Goal: Use online tool/utility: Utilize a website feature to perform a specific function

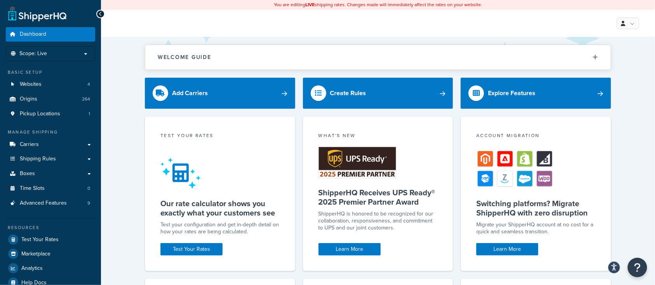
click at [137, 129] on div "Welcome Guide ShipperHQ: An Overview Carrier Setup Shipping Rules Overview Comm…" at bounding box center [378, 252] width 554 height 430
click at [26, 148] on span "Carriers" at bounding box center [29, 144] width 19 height 7
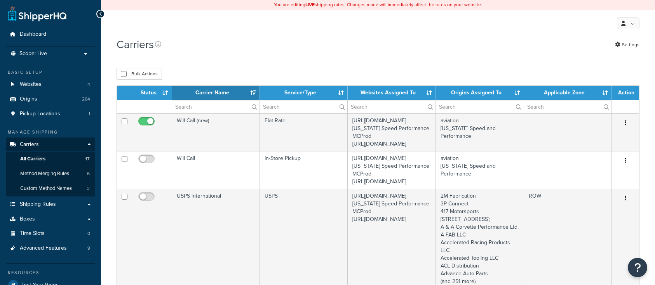
select select "15"
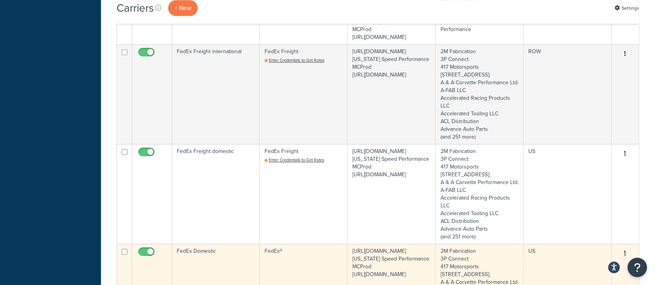
scroll to position [673, 0]
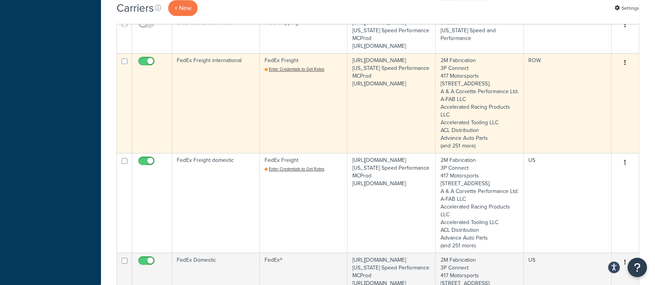
click at [200, 146] on td "FedEx Freight international" at bounding box center [216, 103] width 88 height 100
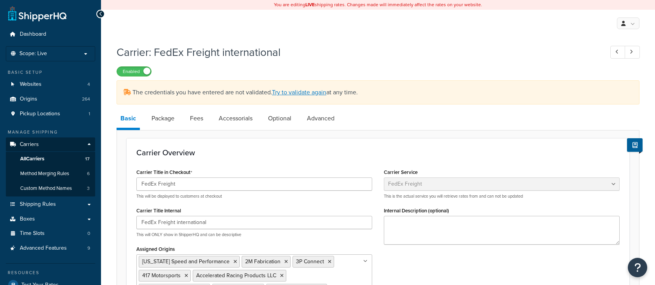
select select "fedExFreight"
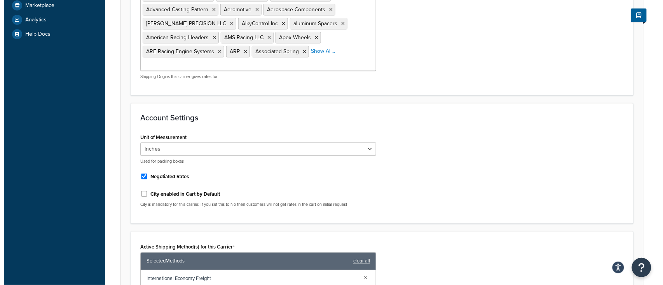
scroll to position [362, 0]
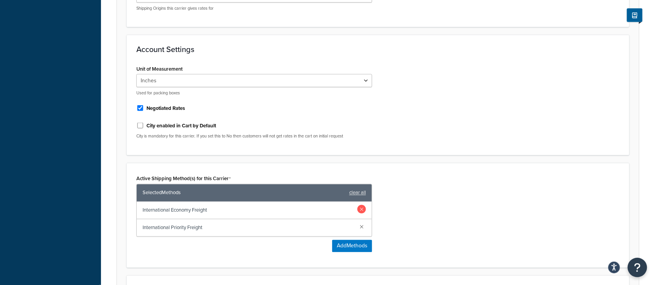
click at [359, 205] on link at bounding box center [361, 209] width 9 height 9
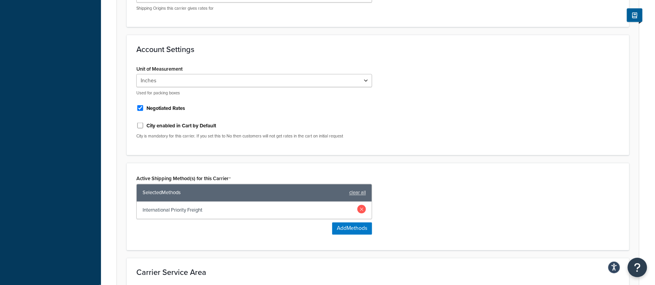
click at [361, 205] on link at bounding box center [361, 209] width 9 height 9
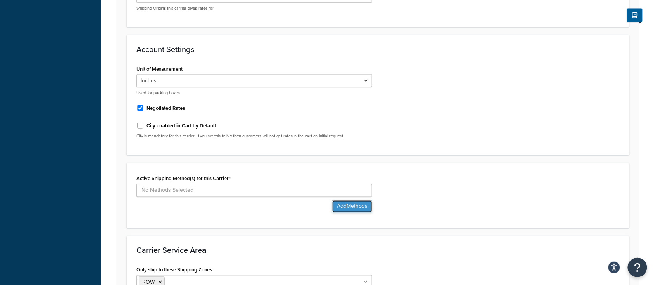
click at [340, 200] on button "Add Methods" at bounding box center [352, 206] width 40 height 12
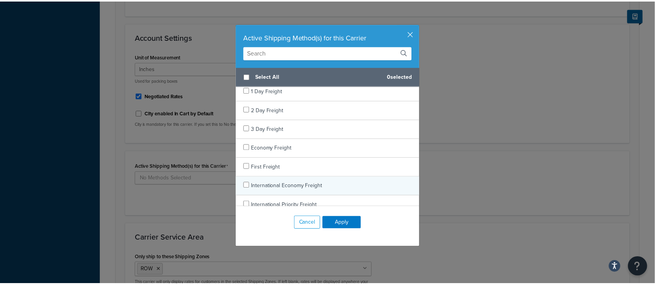
scroll to position [0, 0]
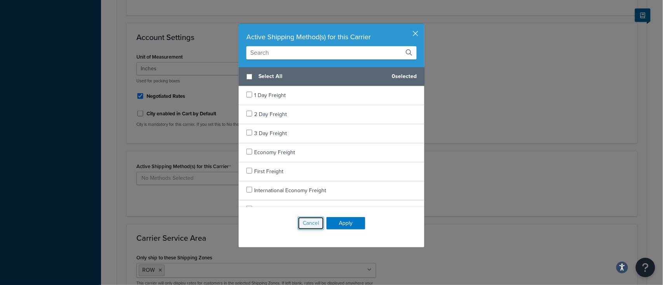
click at [303, 227] on button "Cancel" at bounding box center [310, 223] width 26 height 13
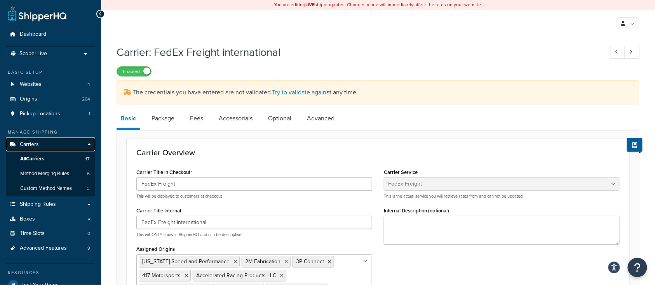
click at [39, 146] on link "Carriers" at bounding box center [50, 144] width 89 height 14
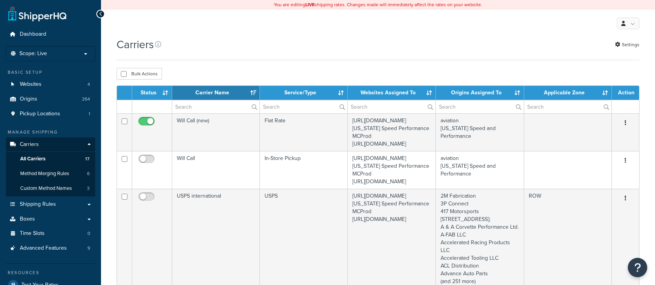
select select "15"
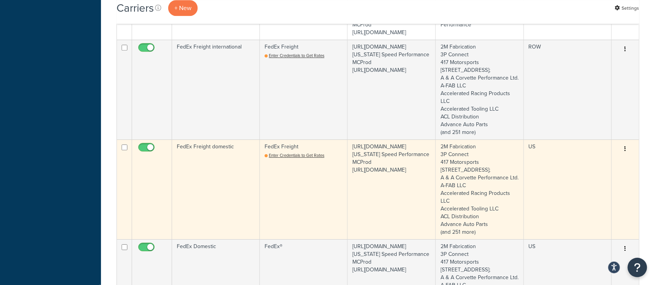
scroll to position [725, 0]
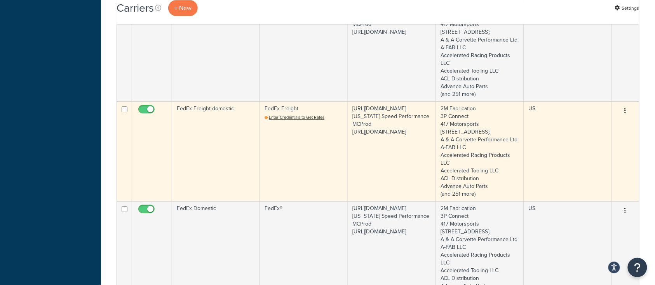
click at [219, 196] on td "FedEx Freight domestic" at bounding box center [216, 151] width 88 height 100
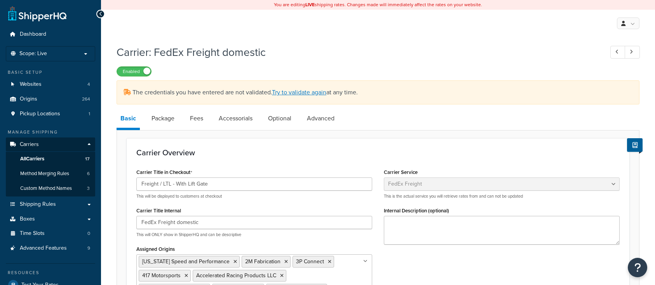
select select "fedExFreight"
click at [98, 16] on div at bounding box center [100, 14] width 9 height 9
click at [101, 15] on icon at bounding box center [100, 13] width 3 height 5
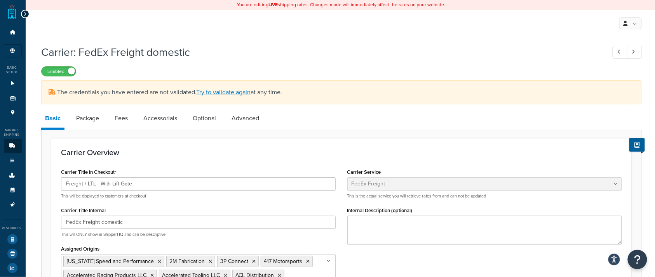
click at [26, 14] on icon at bounding box center [24, 13] width 3 height 5
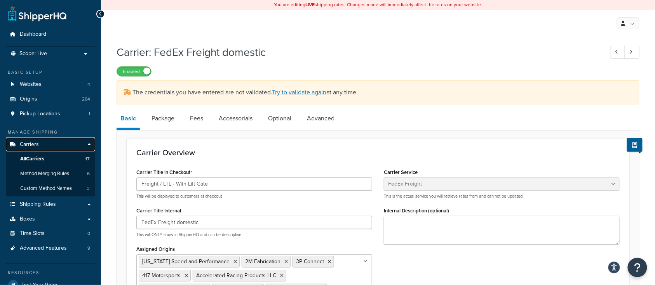
click at [50, 146] on link "Carriers" at bounding box center [50, 144] width 89 height 14
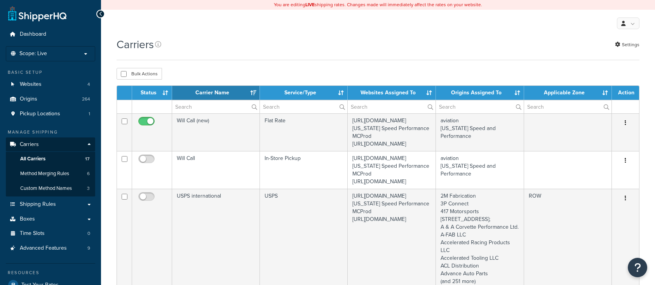
select select "15"
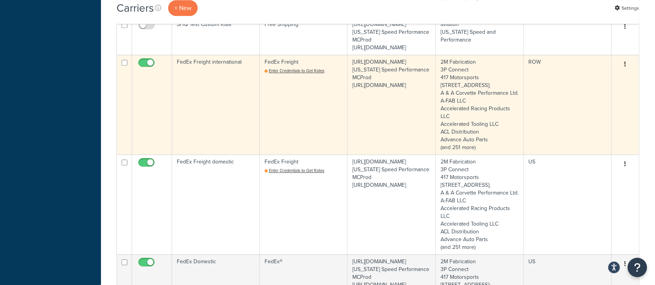
scroll to position [725, 0]
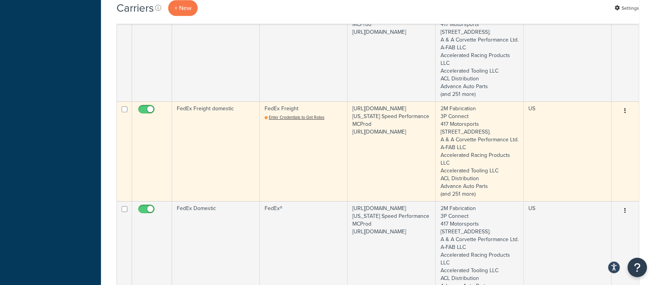
click at [223, 201] on td "FedEx Freight domestic" at bounding box center [216, 151] width 88 height 100
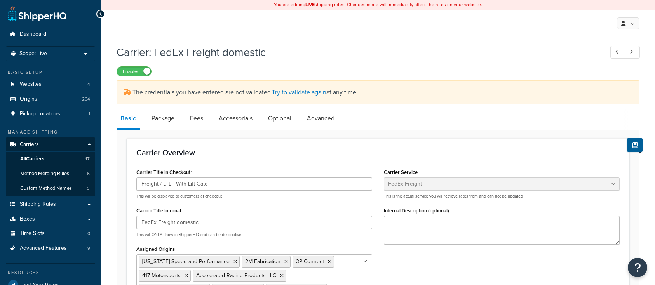
select select "fedExFreight"
click at [43, 160] on span "All Carriers" at bounding box center [32, 159] width 24 height 7
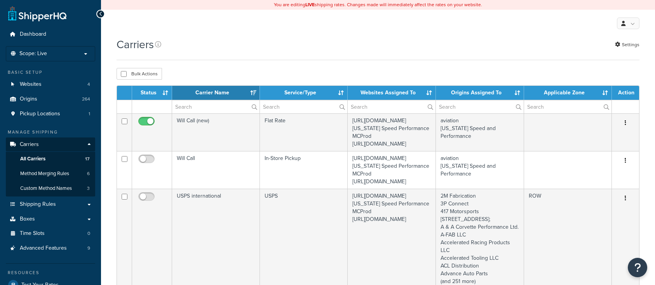
select select "15"
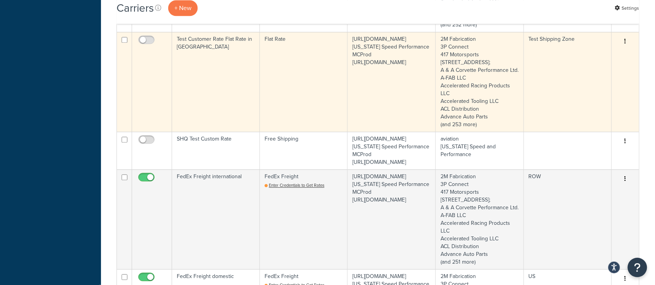
scroll to position [621, 0]
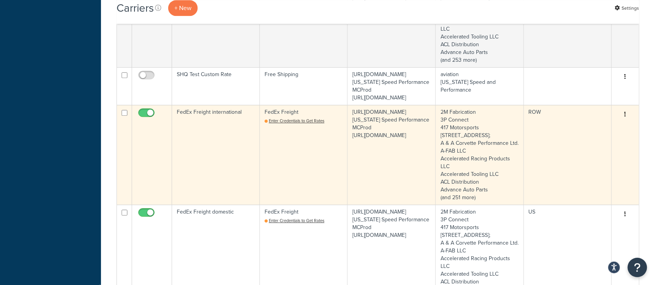
click at [225, 199] on td "FedEx Freight international" at bounding box center [216, 155] width 88 height 100
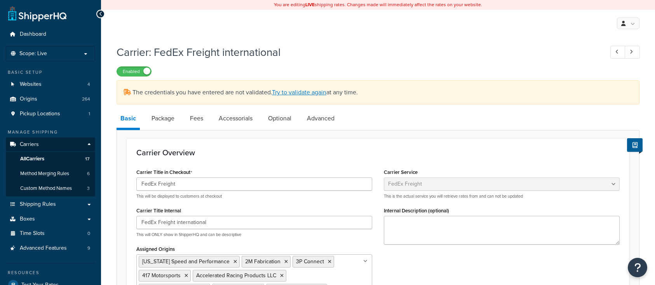
select select "fedExFreight"
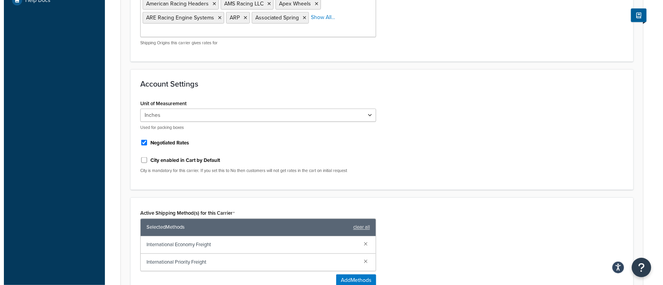
scroll to position [362, 0]
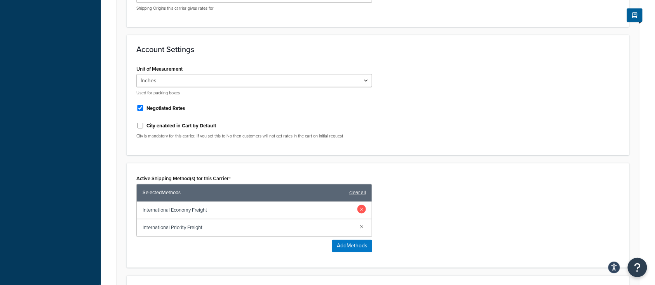
click at [361, 205] on link at bounding box center [361, 209] width 9 height 9
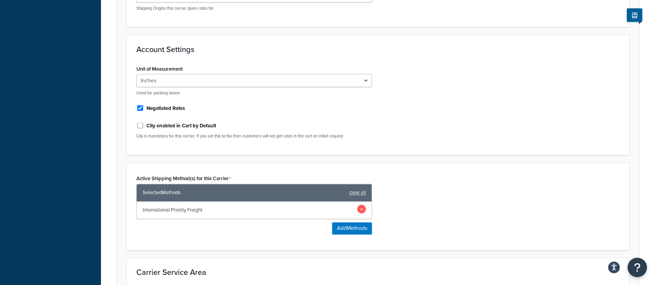
click at [361, 205] on link at bounding box center [361, 209] width 9 height 9
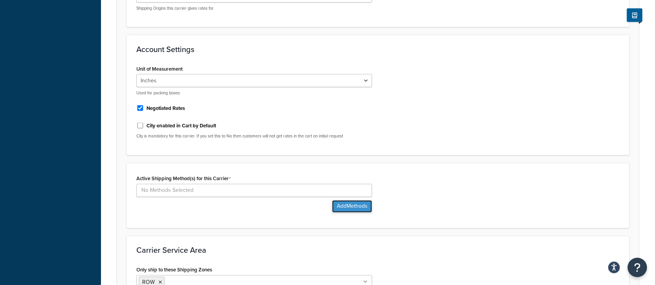
click at [348, 200] on button "Add Methods" at bounding box center [352, 206] width 40 height 12
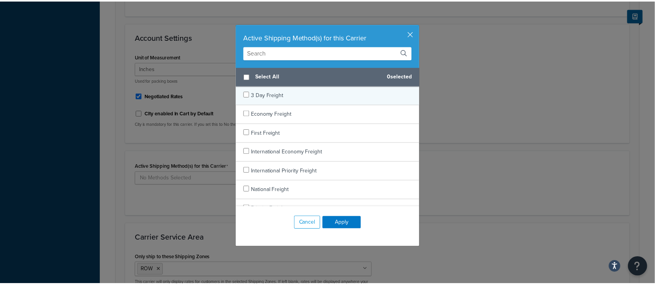
scroll to position [50, 0]
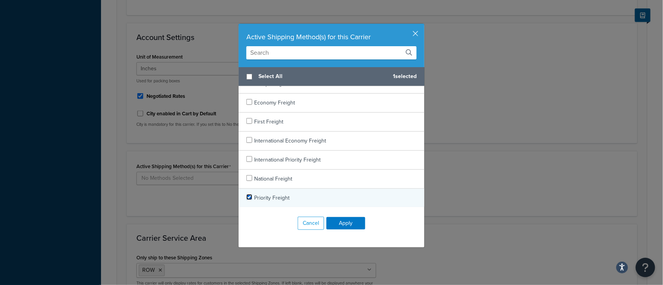
click at [246, 197] on input "checkbox" at bounding box center [249, 197] width 6 height 6
checkbox input "true"
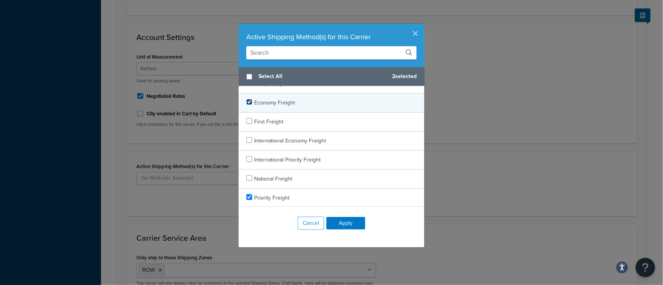
click at [246, 103] on input "checkbox" at bounding box center [249, 102] width 6 height 6
checkbox input "true"
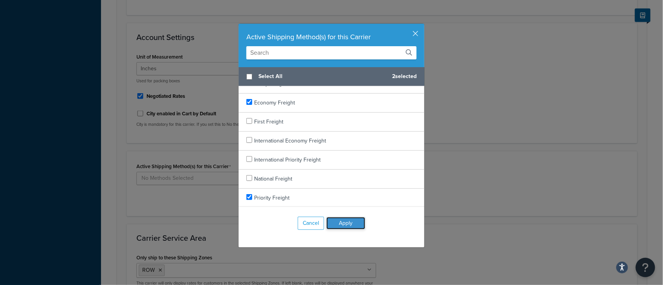
click at [346, 224] on button "Apply" at bounding box center [345, 223] width 39 height 12
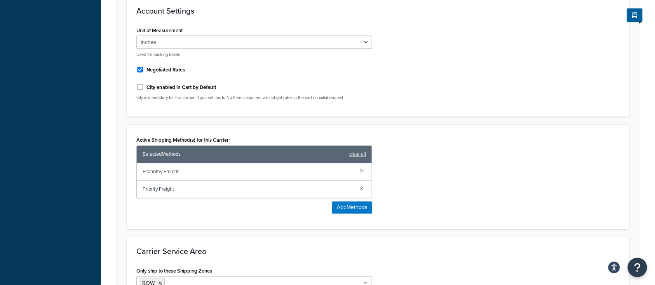
scroll to position [495, 0]
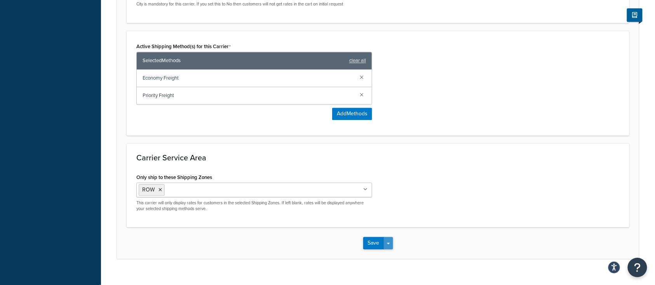
click at [385, 237] on button "Save Dropdown" at bounding box center [388, 243] width 9 height 12
click at [369, 237] on button "Save" at bounding box center [373, 243] width 21 height 12
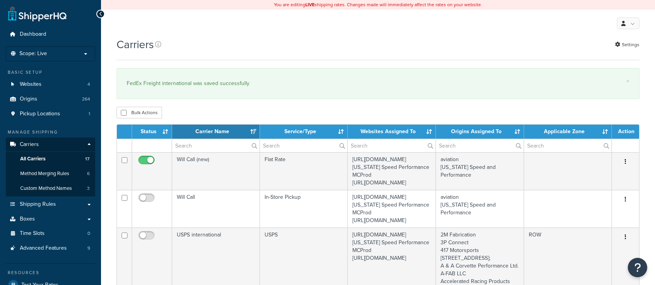
select select "15"
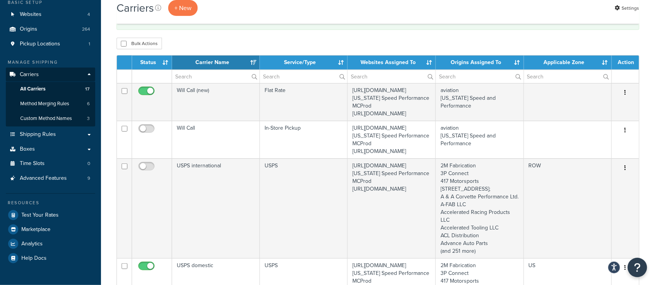
scroll to position [103, 0]
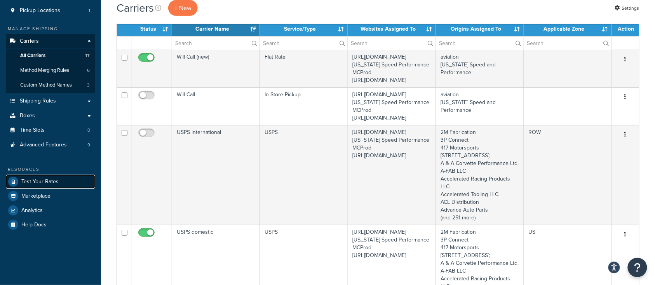
click at [33, 179] on span "Test Your Rates" at bounding box center [39, 182] width 37 height 7
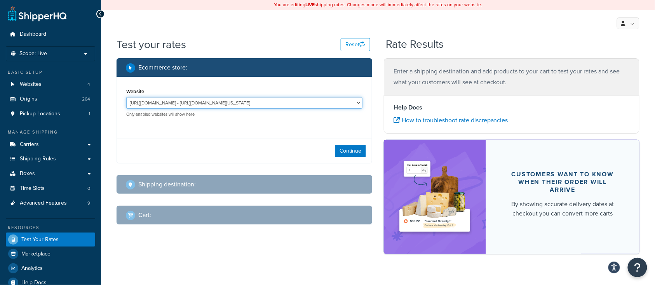
click at [202, 106] on select "http://mcstaging2.rcimetalworks.com/ - https://mcstaging2.texas-speed.com/check…" at bounding box center [244, 103] width 236 height 12
select select "bd4750d74578c5f06571c96295b2fae1"
click at [126, 97] on select "http://mcstaging2.rcimetalworks.com/ - https://mcstaging2.texas-speed.com/check…" at bounding box center [244, 103] width 236 height 12
click at [358, 151] on button "Continue" at bounding box center [350, 151] width 31 height 12
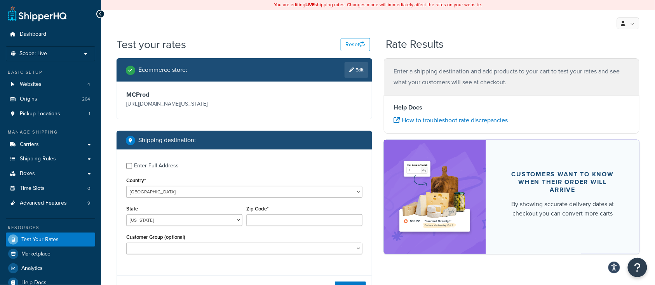
click at [131, 169] on div "Enter Full Address" at bounding box center [244, 165] width 236 height 12
click at [129, 167] on input "Enter Full Address" at bounding box center [129, 166] width 6 height 6
checkbox input "true"
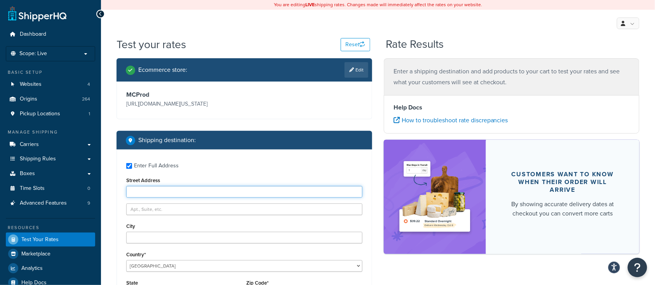
click at [150, 193] on input "Street Address" at bounding box center [244, 192] width 236 height 12
click at [149, 193] on input "Street Address" at bounding box center [244, 192] width 236 height 12
paste input "[STREET_ADDRESS]"
type input "[STREET_ADDRESS]"
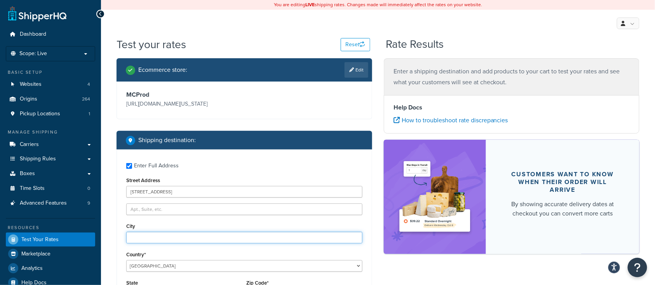
click at [143, 236] on input "City" at bounding box center [244, 238] width 236 height 12
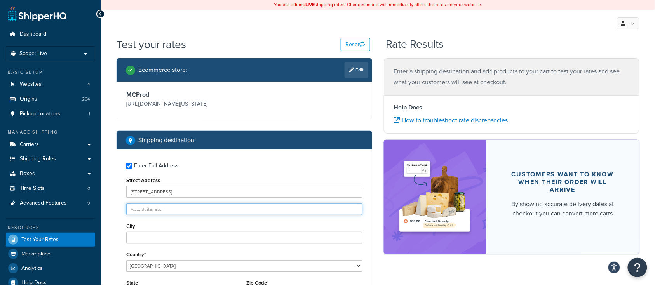
click at [144, 209] on input "text" at bounding box center [244, 209] width 236 height 12
paste input "Whitehors"
type input "Whitehorse"
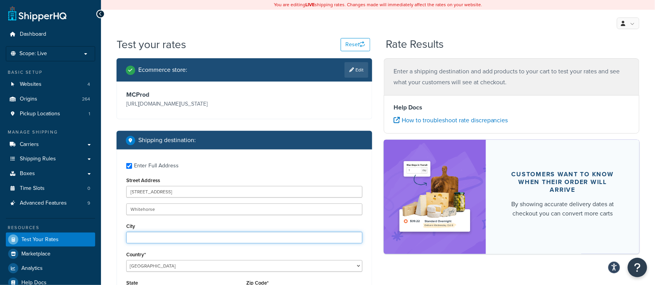
click at [153, 237] on input "City" at bounding box center [244, 238] width 236 height 12
click at [150, 237] on input "City" at bounding box center [244, 238] width 236 height 12
paste input "[GEOGRAPHIC_DATA]"
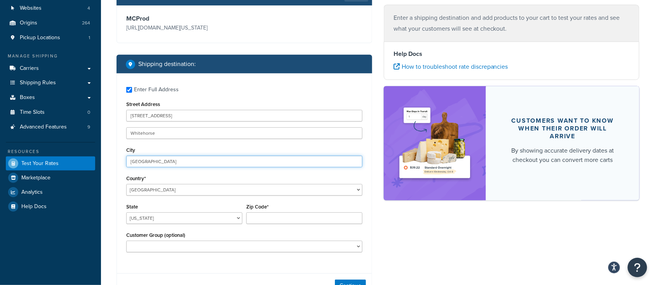
scroll to position [103, 0]
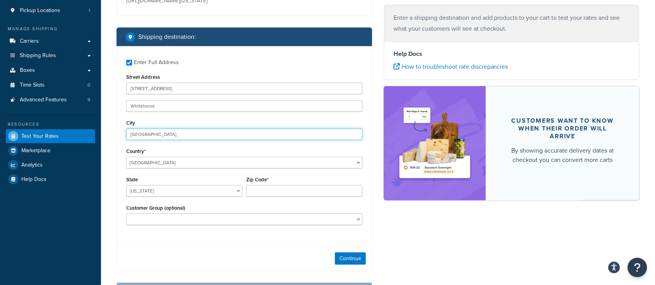
type input "[GEOGRAPHIC_DATA]"
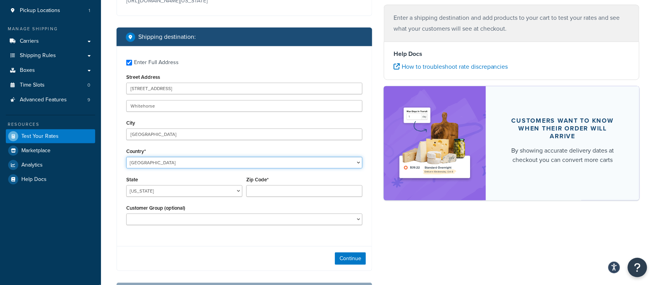
click at [160, 167] on select "[GEOGRAPHIC_DATA] [GEOGRAPHIC_DATA] [GEOGRAPHIC_DATA] [GEOGRAPHIC_DATA] [GEOGRA…" at bounding box center [244, 163] width 236 height 12
select select "CA"
click at [126, 157] on select "[GEOGRAPHIC_DATA] [GEOGRAPHIC_DATA] [GEOGRAPHIC_DATA] [GEOGRAPHIC_DATA] [GEOGRA…" at bounding box center [244, 163] width 236 height 12
click at [157, 193] on select "Alberta British Columbia Manitoba New Brunswick Newfoundland and Labrador North…" at bounding box center [184, 191] width 116 height 12
select select "YT"
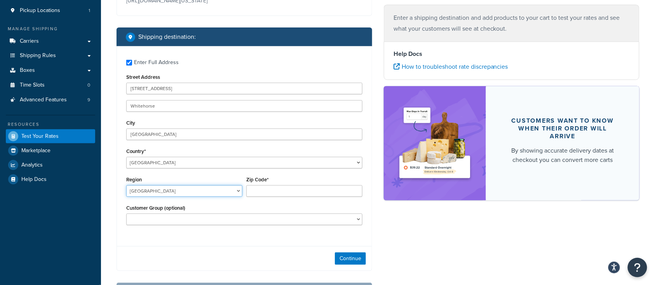
click at [126, 185] on select "Alberta British Columbia Manitoba New Brunswick Newfoundland and Labrador North…" at bounding box center [184, 191] width 116 height 12
drag, startPoint x: 171, startPoint y: 134, endPoint x: 63, endPoint y: 132, distance: 107.6
click at [66, 132] on div "Dashboard Scope: Live Basic Setup Websites 4 Origins 264 Pickup Locations 1 Man…" at bounding box center [327, 125] width 655 height 456
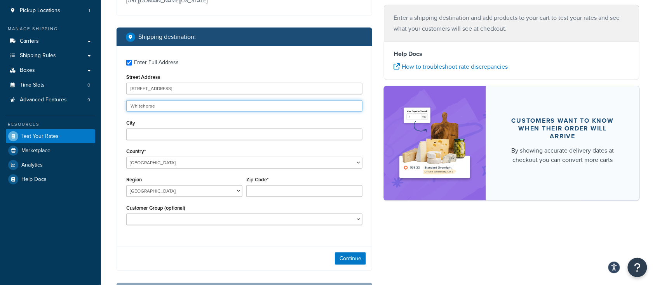
drag, startPoint x: 173, startPoint y: 106, endPoint x: 92, endPoint y: 108, distance: 81.2
click at [99, 108] on div "Dashboard Scope: Live Basic Setup Websites 4 Origins 264 Pickup Locations 1 Man…" at bounding box center [327, 125] width 655 height 456
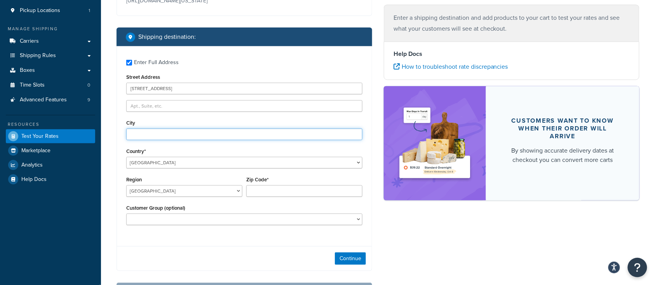
click at [155, 136] on input "City" at bounding box center [244, 135] width 236 height 12
paste input "Whitehorse"
type input "Whitehorse"
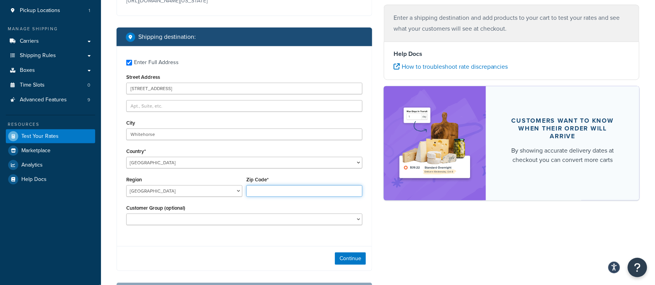
click at [269, 191] on input "Zip Code*" at bounding box center [304, 191] width 116 height 12
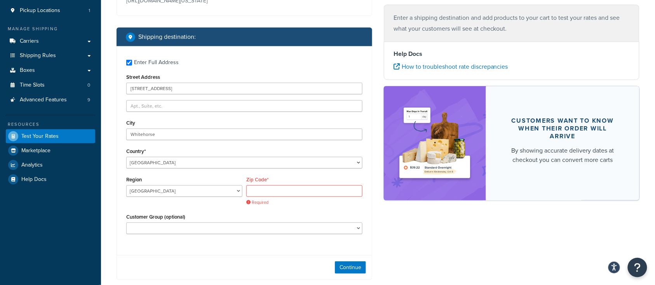
click at [271, 184] on div "Zip Code* Required" at bounding box center [304, 189] width 116 height 31
click at [275, 188] on input "Zip Code*" at bounding box center [304, 191] width 116 height 12
paste input "Y1A 5S6"
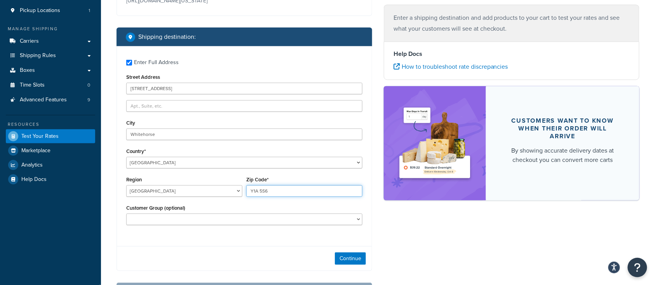
type input "Y1A 5S6"
click at [383, 238] on div "Ecommerce store : Edit MCProd https://mcprod.texas-speed.com/ Shipping destinat…" at bounding box center [378, 134] width 534 height 358
click at [259, 259] on div "Continue" at bounding box center [244, 258] width 255 height 24
click at [358, 258] on button "Continue" at bounding box center [350, 258] width 31 height 12
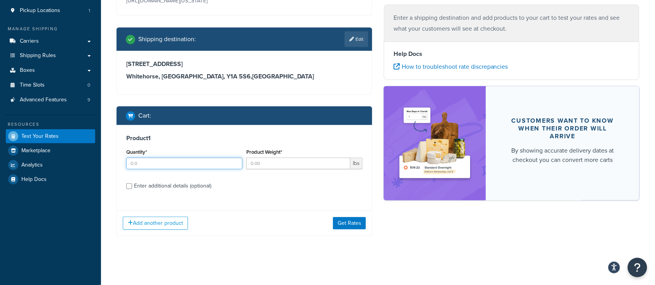
click at [138, 161] on input "Quantity*" at bounding box center [184, 164] width 116 height 12
type input "1"
click at [275, 165] on input "Product Weight*" at bounding box center [298, 164] width 104 height 12
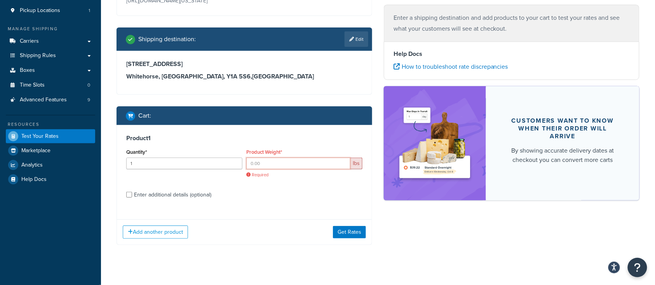
click at [275, 166] on input "Product Weight*" at bounding box center [298, 164] width 104 height 12
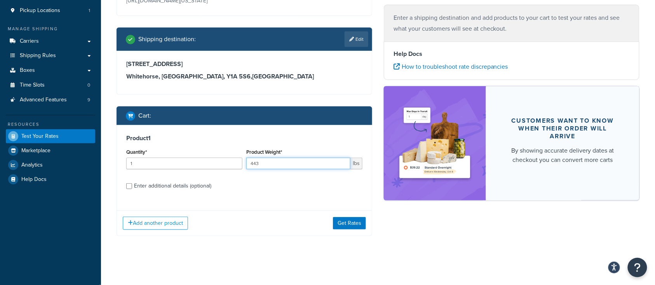
type input "443"
click at [127, 187] on input "Enter additional details (optional)" at bounding box center [129, 186] width 6 height 6
checkbox input "true"
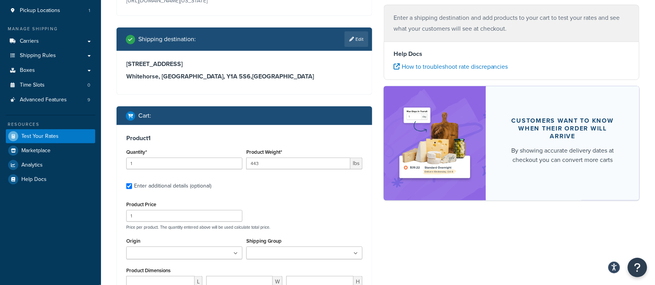
click at [281, 201] on div "Product Price 1 Price per product. The quantity entered above will be used calc…" at bounding box center [244, 214] width 240 height 31
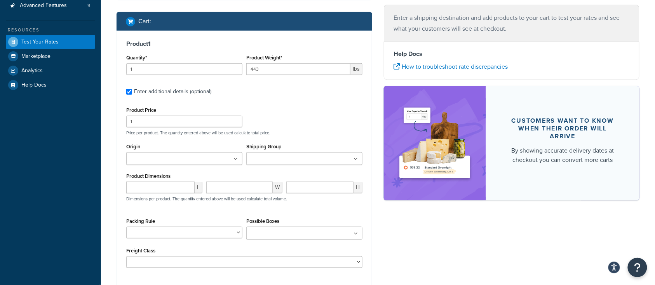
scroll to position [207, 0]
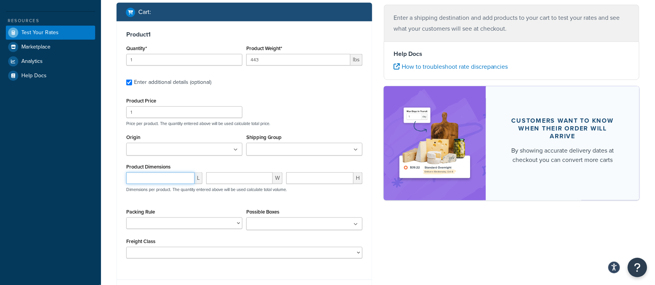
click at [169, 176] on input "number" at bounding box center [160, 178] width 68 height 12
type input "25"
type input "41"
type input "34"
click at [404, 237] on div "Ecommerce store : Edit MCProd https://mcprod.texas-speed.com/ Shipping destinat…" at bounding box center [378, 84] width 534 height 466
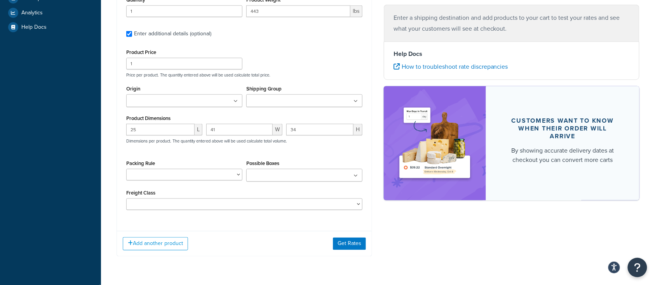
scroll to position [278, 0]
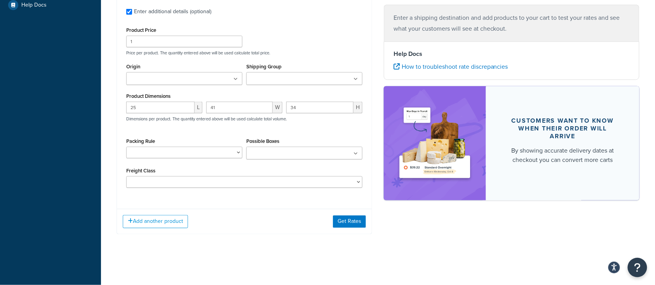
click at [333, 229] on div "Add another product Get Rates" at bounding box center [244, 221] width 255 height 25
click at [352, 225] on button "Get Rates" at bounding box center [349, 222] width 33 height 12
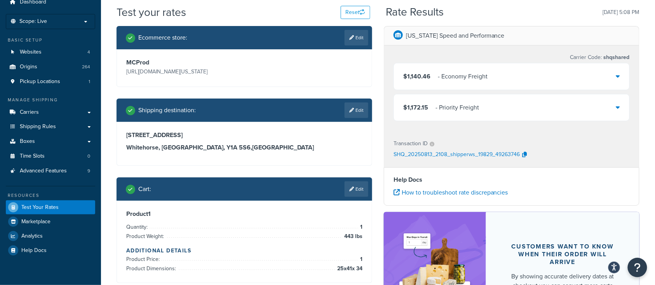
scroll to position [0, 0]
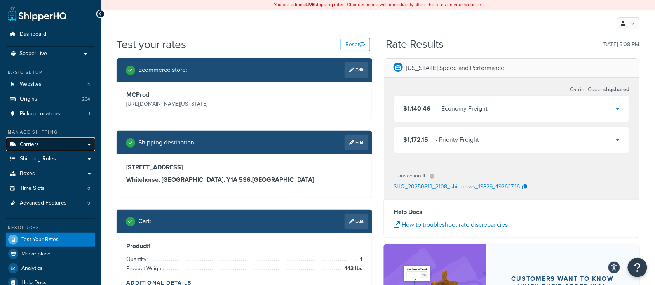
click at [29, 148] on link "Carriers" at bounding box center [50, 144] width 89 height 14
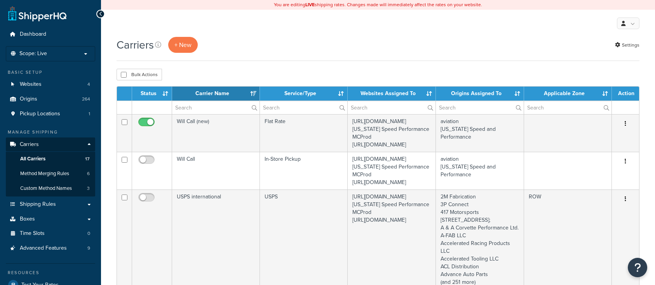
select select "15"
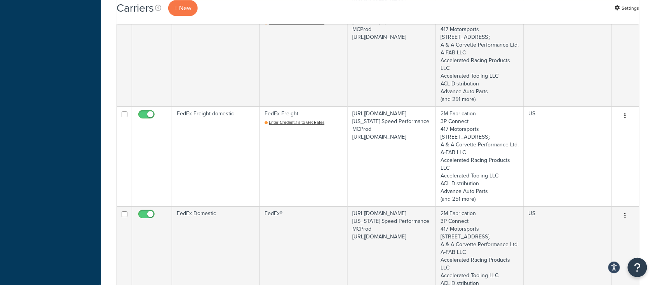
scroll to position [725, 0]
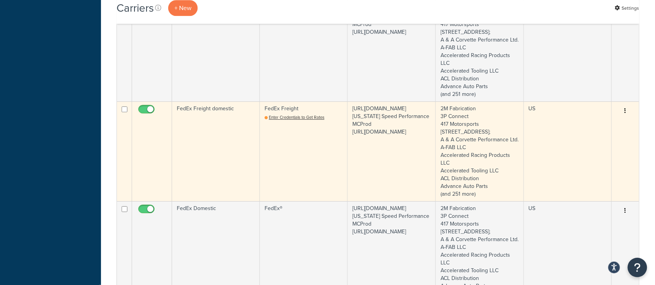
click at [200, 201] on td "FedEx Freight domestic" at bounding box center [216, 151] width 88 height 100
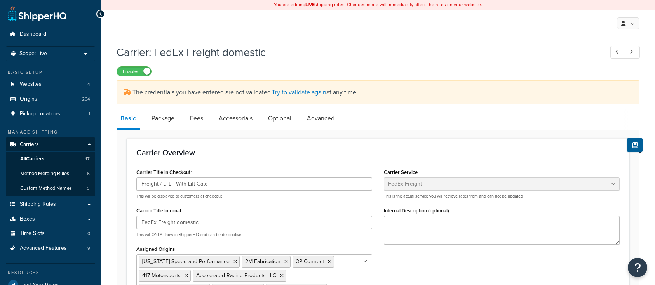
select select "fedExFreight"
drag, startPoint x: 169, startPoint y: 117, endPoint x: 176, endPoint y: 117, distance: 7.0
click at [168, 117] on link "Package" at bounding box center [163, 118] width 31 height 19
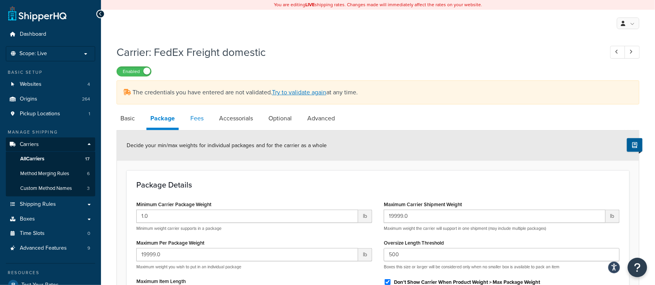
click at [195, 119] on link "Fees" at bounding box center [196, 118] width 21 height 19
select select "AFTER"
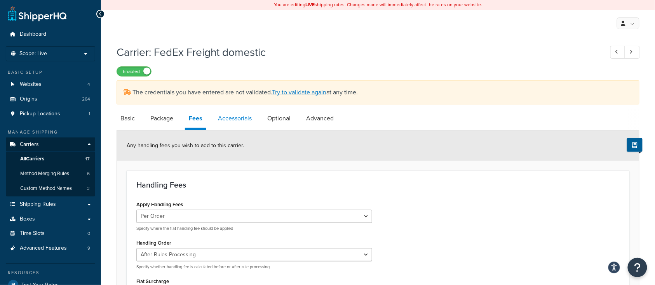
click at [224, 122] on link "Accessorials" at bounding box center [235, 118] width 42 height 19
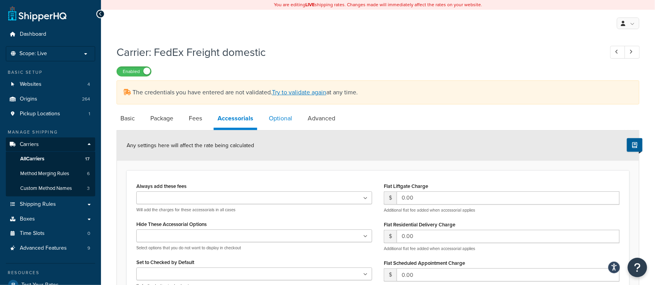
click at [279, 117] on link "Optional" at bounding box center [280, 118] width 31 height 19
select select "55"
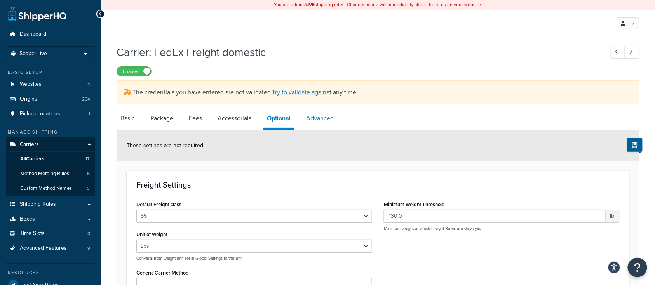
click at [327, 122] on link "Advanced" at bounding box center [319, 118] width 35 height 19
select select "false"
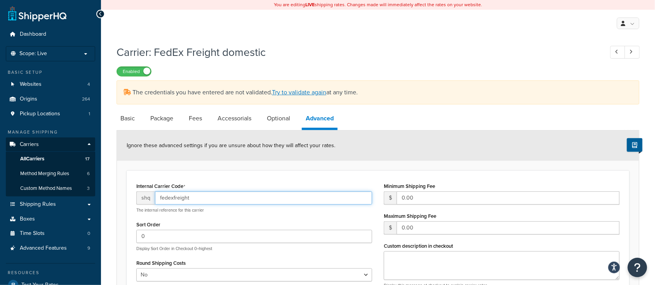
drag, startPoint x: 188, startPoint y: 199, endPoint x: 156, endPoint y: 198, distance: 31.5
click at [156, 198] on input "fedexfreight" at bounding box center [263, 197] width 217 height 13
click at [160, 118] on link "Package" at bounding box center [161, 118] width 31 height 19
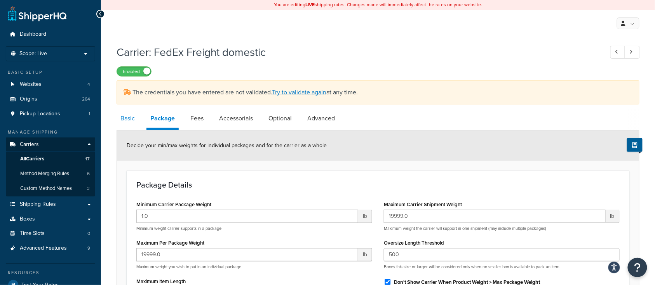
click at [128, 119] on link "Basic" at bounding box center [128, 118] width 22 height 19
select select "fedExFreight"
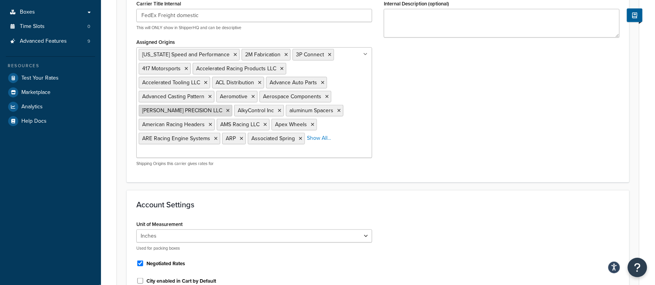
scroll to position [362, 0]
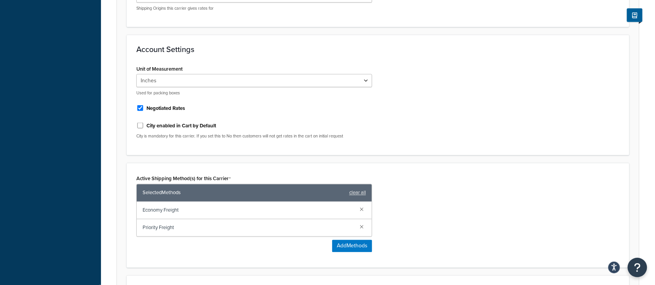
click at [187, 205] on span "Economy Freight" at bounding box center [248, 210] width 211 height 11
click at [179, 205] on span "Economy Freight" at bounding box center [248, 210] width 211 height 11
click at [163, 205] on span "Economy Freight" at bounding box center [248, 210] width 211 height 11
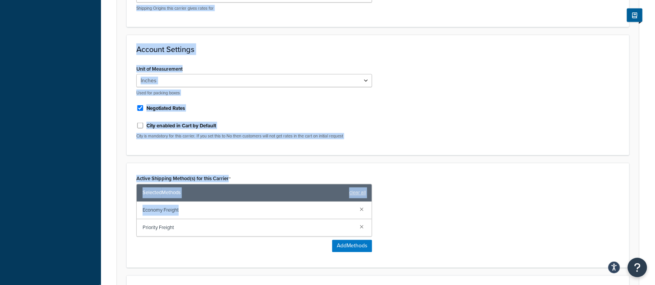
drag, startPoint x: 194, startPoint y: 198, endPoint x: 98, endPoint y: 188, distance: 96.0
click at [98, 188] on div "Dashboard Scope: Live Basic Setup Websites 4 Origins 264 Pickup Locations 1 Man…" at bounding box center [327, 34] width 655 height 793
click at [157, 205] on span "Economy Freight" at bounding box center [248, 210] width 211 height 11
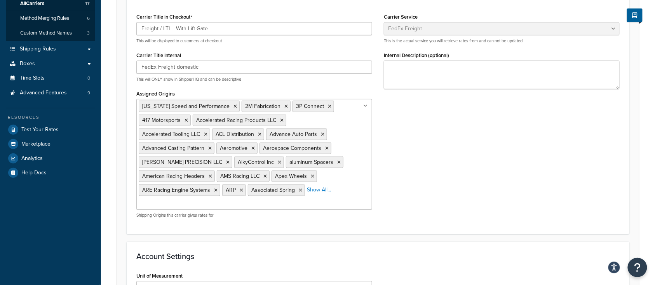
scroll to position [52, 0]
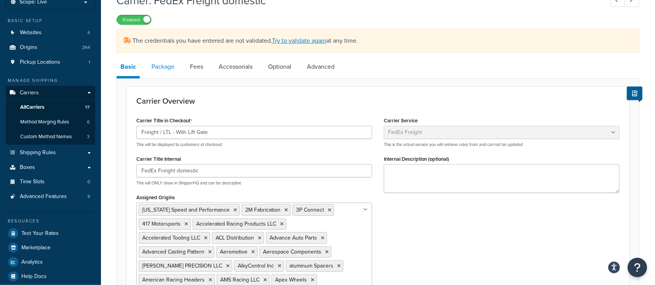
click at [165, 66] on link "Package" at bounding box center [163, 66] width 31 height 19
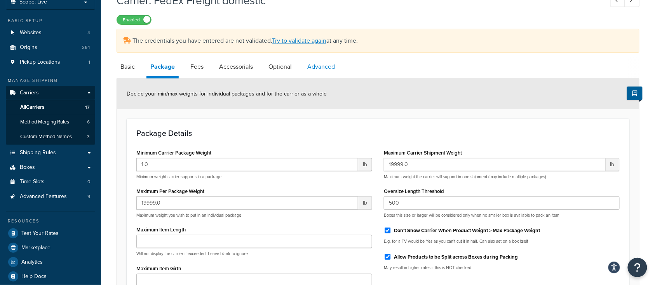
click at [325, 68] on link "Advanced" at bounding box center [320, 66] width 35 height 19
select select "false"
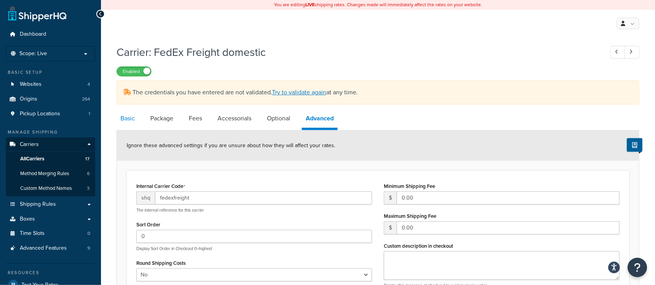
click at [127, 117] on link "Basic" at bounding box center [128, 118] width 22 height 19
select select "fedExFreight"
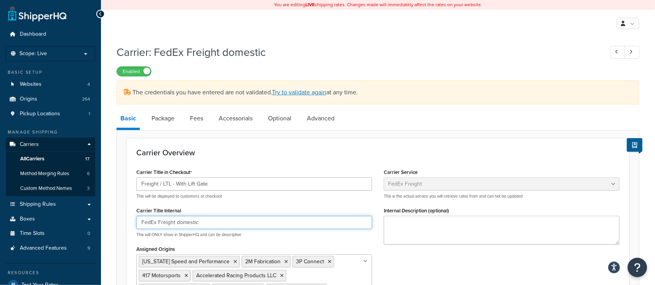
drag, startPoint x: 173, startPoint y: 224, endPoint x: 123, endPoint y: 217, distance: 50.3
click at [215, 208] on div "Carrier Title Internal FedEx Freight domestic This will ONLY show in ShipperHQ …" at bounding box center [254, 221] width 236 height 33
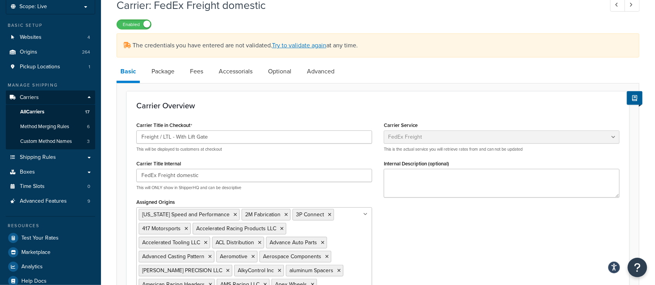
scroll to position [52, 0]
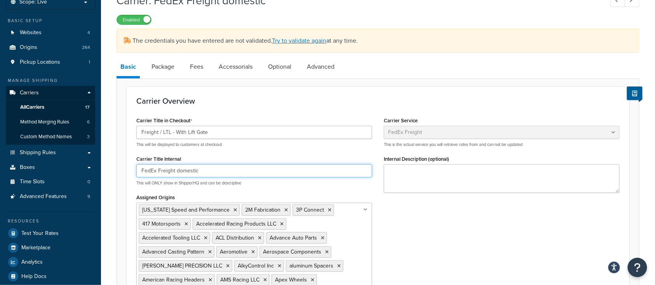
drag, startPoint x: 197, startPoint y: 172, endPoint x: 134, endPoint y: 165, distance: 63.7
click at [134, 165] on div "Carrier Title in Checkout Freight / LTL - With Lift Gate This will be displayed…" at bounding box center [253, 221] width 247 height 213
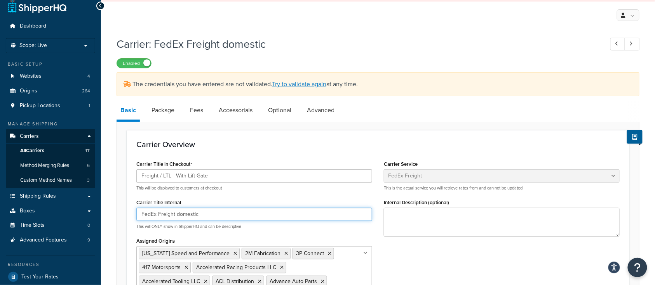
scroll to position [0, 0]
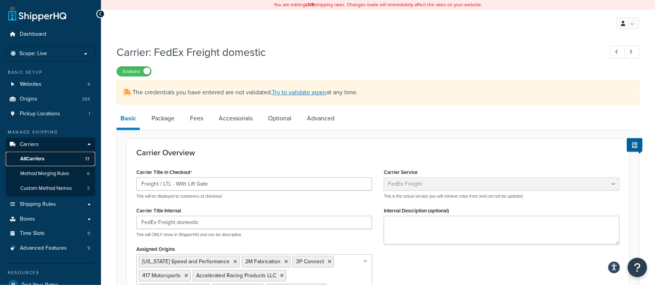
click at [33, 157] on span "All Carriers" at bounding box center [32, 159] width 24 height 7
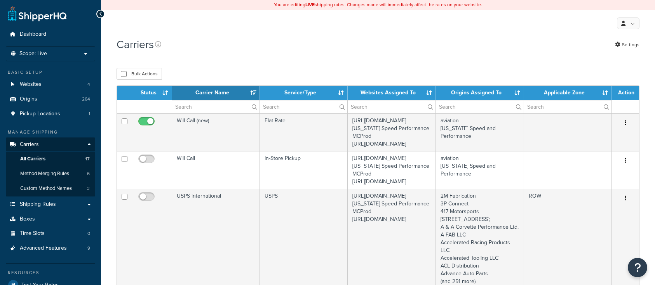
select select "15"
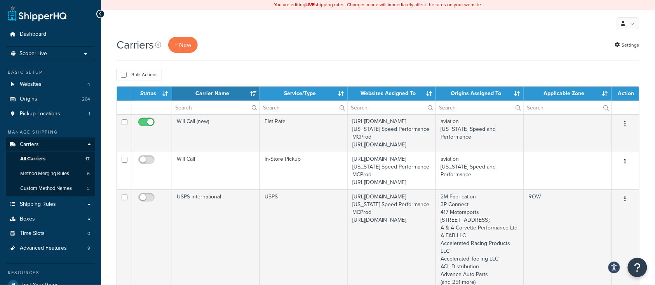
click at [259, 45] on div "Carriers + New Settings" at bounding box center [378, 45] width 523 height 16
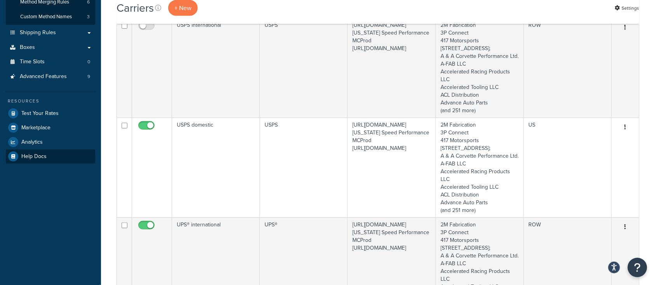
scroll to position [155, 0]
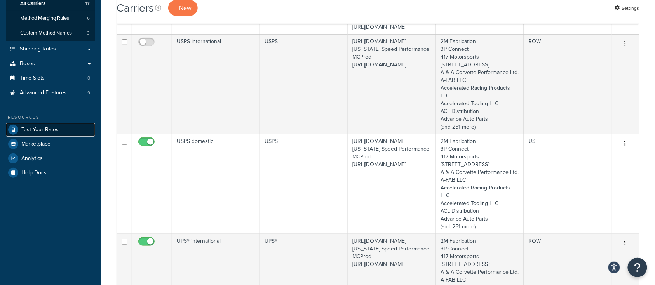
click at [40, 127] on span "Test Your Rates" at bounding box center [39, 130] width 37 height 7
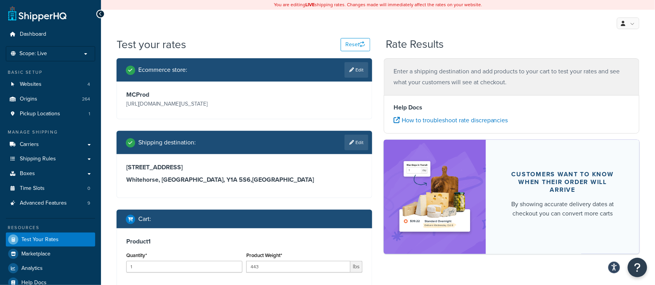
scroll to position [103, 0]
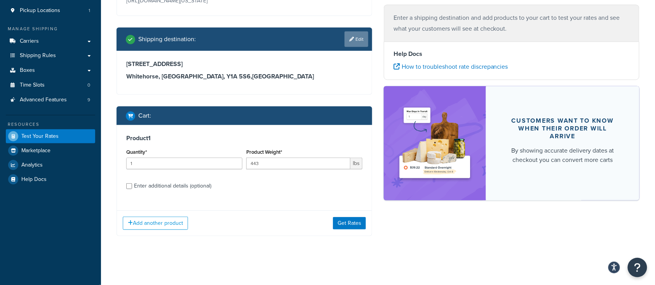
click at [359, 41] on link "Edit" at bounding box center [356, 39] width 24 height 16
select select "CA"
select select "YT"
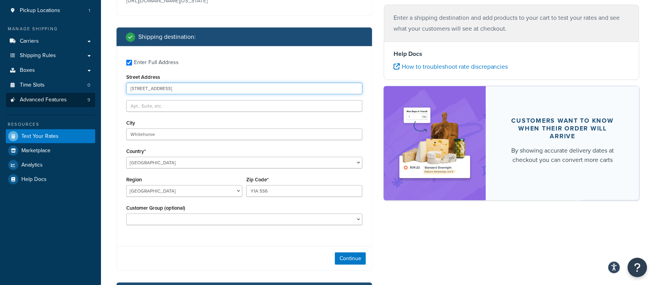
drag, startPoint x: 165, startPoint y: 91, endPoint x: 86, endPoint y: 98, distance: 79.1
click at [86, 98] on div "Dashboard Scope: Live Basic Setup Websites 4 Origins 264 Pickup Locations 1 Man…" at bounding box center [327, 180] width 655 height 566
paste input "[STREET_ADDRESS]"
type input "[STREET_ADDRESS]"
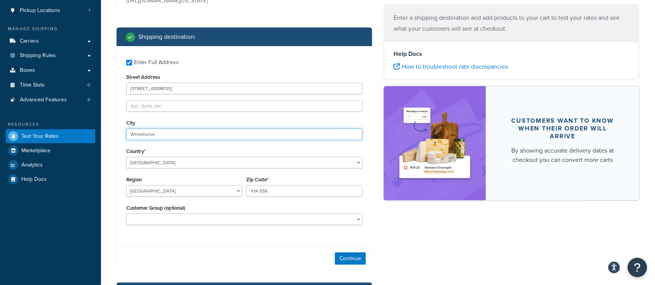
drag, startPoint x: 162, startPoint y: 137, endPoint x: 92, endPoint y: 134, distance: 70.0
click at [92, 134] on div "Dashboard Scope: Live Basic Setup Websites 4 Origins 264 Pickup Locations 1 Man…" at bounding box center [327, 180] width 655 height 566
paste input "[GEOGRAPHIC_DATA], [US_STATE] 7520"
click at [143, 134] on input "[GEOGRAPHIC_DATA], [US_STATE] 7520" at bounding box center [244, 135] width 236 height 12
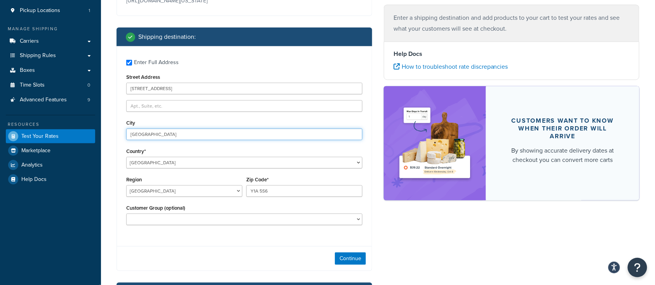
type input "[GEOGRAPHIC_DATA]"
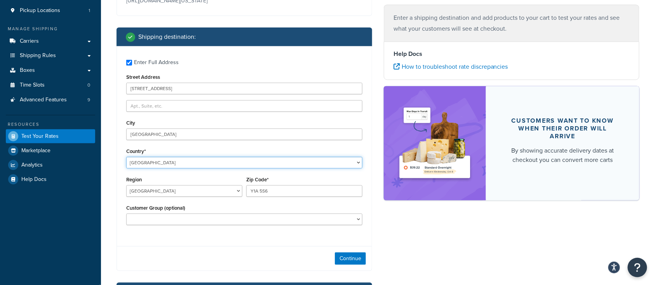
click at [168, 163] on select "[GEOGRAPHIC_DATA] [GEOGRAPHIC_DATA] [GEOGRAPHIC_DATA] [GEOGRAPHIC_DATA] [GEOGRA…" at bounding box center [244, 163] width 236 height 12
select select "US"
click at [126, 157] on select "[GEOGRAPHIC_DATA] [GEOGRAPHIC_DATA] [GEOGRAPHIC_DATA] [GEOGRAPHIC_DATA] [GEOGRA…" at bounding box center [244, 163] width 236 height 12
click at [155, 194] on select "[US_STATE] [US_STATE] [US_STATE] [US_STATE] [US_STATE] Armed Forces Americas Ar…" at bounding box center [184, 191] width 116 height 12
select select "[GEOGRAPHIC_DATA]"
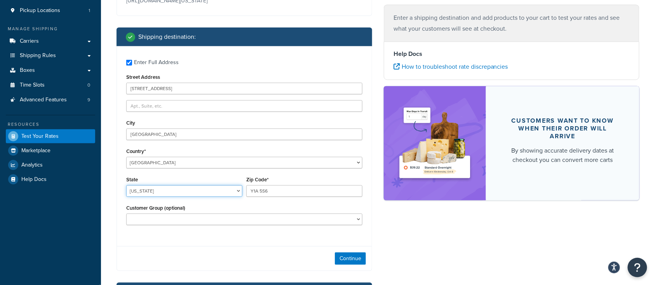
click at [126, 185] on select "[US_STATE] [US_STATE] [US_STATE] [US_STATE] [US_STATE] Armed Forces Americas Ar…" at bounding box center [184, 191] width 116 height 12
drag, startPoint x: 269, startPoint y: 193, endPoint x: 224, endPoint y: 189, distance: 45.3
click at [225, 189] on div "State [US_STATE] [US_STATE] [US_STATE] [US_STATE] [US_STATE] Armed Forces Ameri…" at bounding box center [244, 188] width 240 height 28
type input "75201"
click at [442, 237] on div "Ecommerce store : Edit MCProd [URL][DOMAIN_NAME][US_STATE] Shipping destination…" at bounding box center [378, 189] width 534 height 469
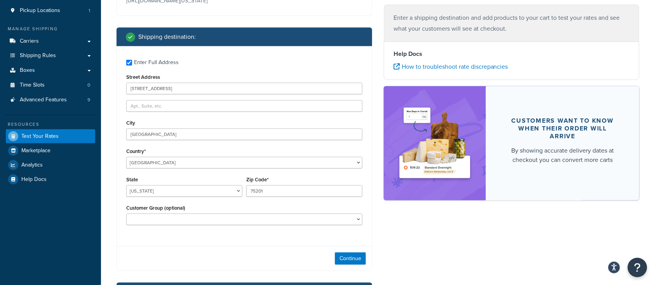
click at [421, 255] on div "Ecommerce store : Edit MCProd [URL][DOMAIN_NAME][US_STATE] Shipping destination…" at bounding box center [378, 189] width 534 height 469
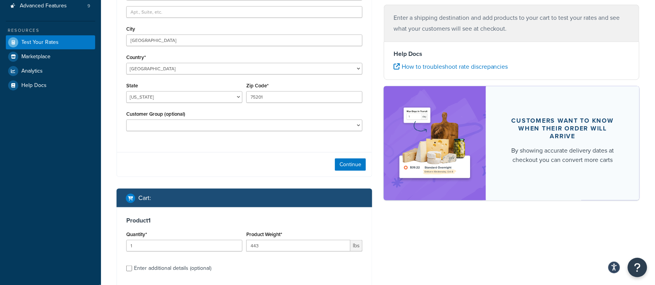
scroll to position [207, 0]
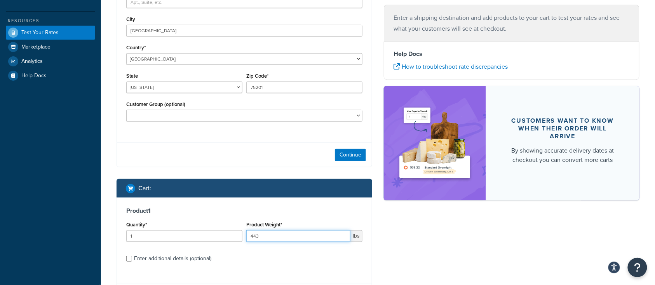
click at [266, 238] on input "443" at bounding box center [298, 236] width 104 height 12
drag, startPoint x: 266, startPoint y: 238, endPoint x: 240, endPoint y: 238, distance: 25.6
click at [245, 238] on div "Product Weight* 443 lbs" at bounding box center [304, 233] width 120 height 28
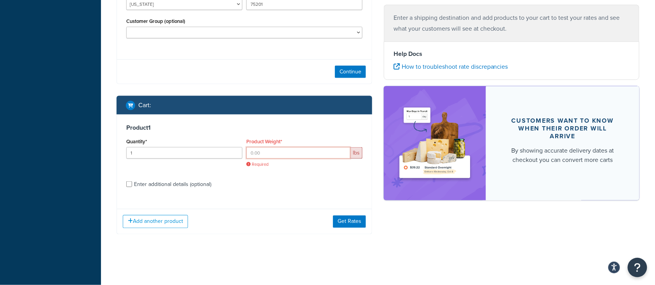
scroll to position [282, 0]
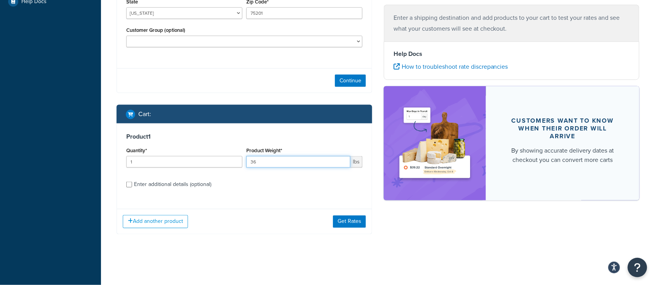
type input "36"
click at [132, 186] on input "Enter additional details (optional)" at bounding box center [129, 185] width 6 height 6
checkbox input "true"
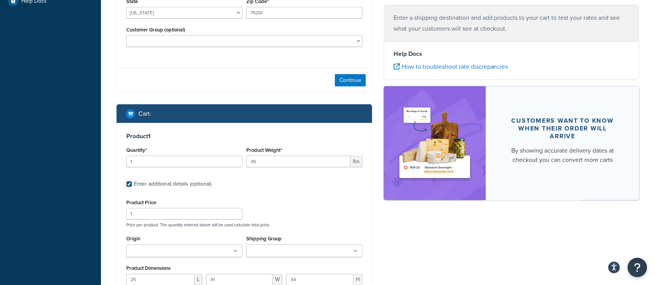
scroll to position [385, 0]
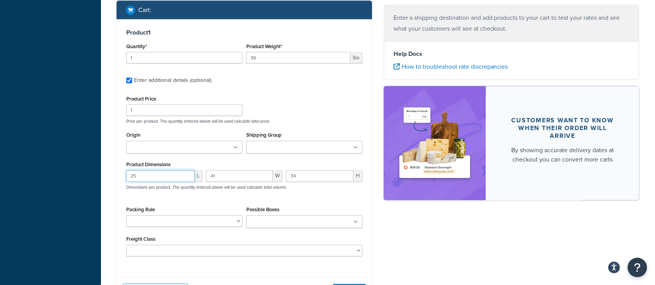
drag, startPoint x: 141, startPoint y: 177, endPoint x: 107, endPoint y: 172, distance: 34.1
type input "44"
click at [224, 177] on input "41" at bounding box center [239, 176] width 66 height 12
type input "4"
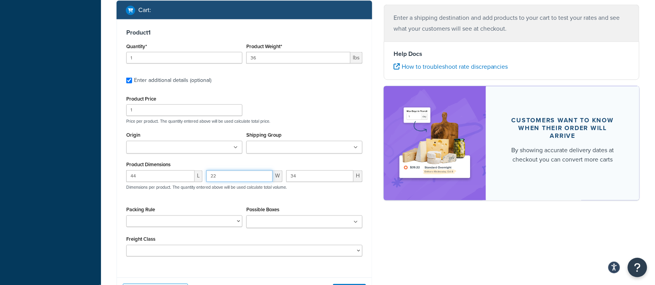
type input "22"
click at [303, 179] on input "34" at bounding box center [319, 176] width 67 height 12
type input "3"
type input "11"
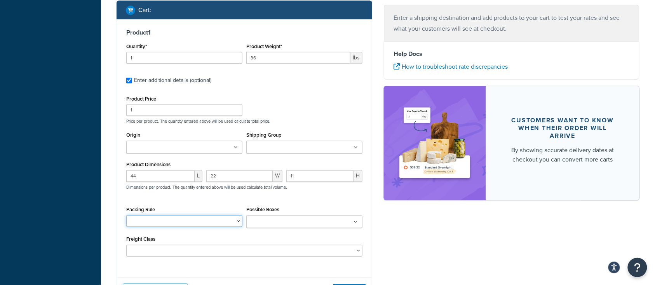
click at [223, 223] on select "BRA 2 Box Packing Rule Cylinder Head 2 box Packing Rule Ships Individually" at bounding box center [184, 222] width 116 height 12
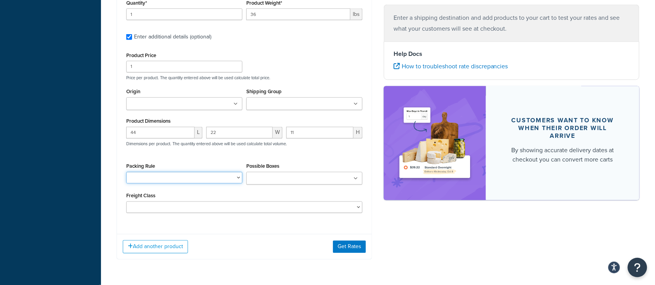
scroll to position [437, 0]
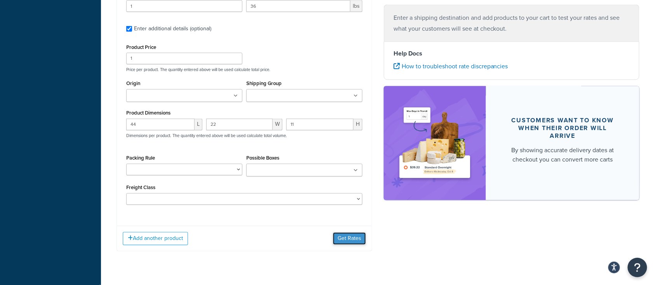
click at [339, 245] on button "Get Rates" at bounding box center [349, 239] width 33 height 12
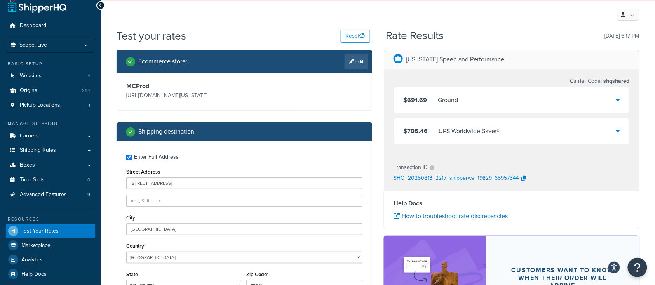
scroll to position [0, 0]
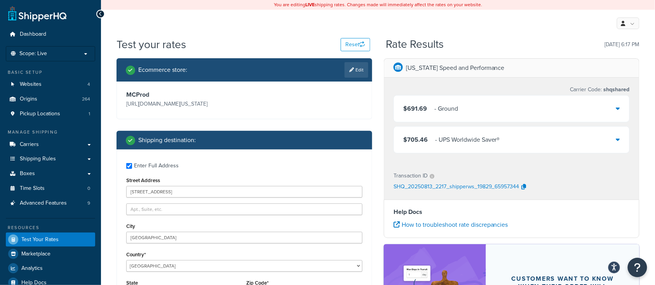
click at [530, 110] on div "$691.69 - Ground" at bounding box center [511, 109] width 235 height 26
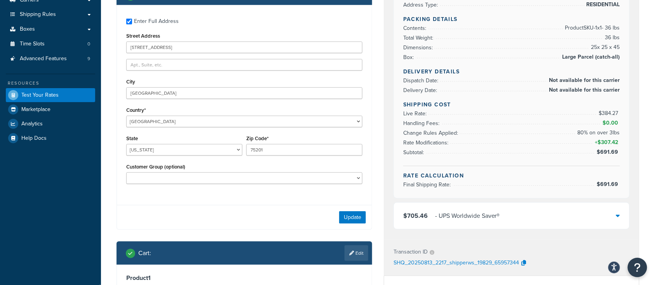
scroll to position [155, 0]
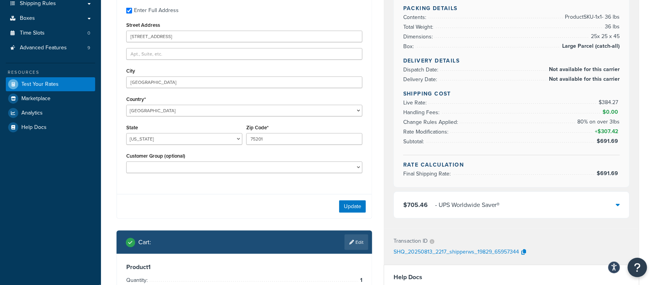
click at [526, 208] on div "$705.46 - UPS Worldwide Saver®" at bounding box center [511, 205] width 235 height 26
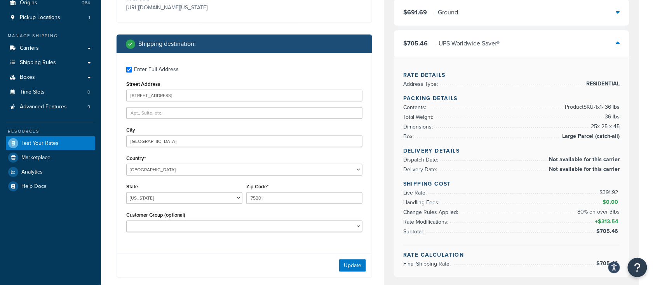
scroll to position [130, 0]
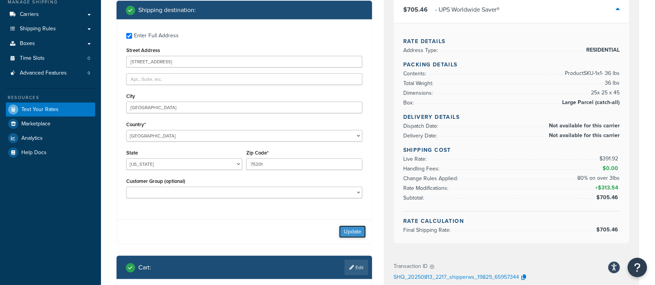
click at [351, 235] on button "Update" at bounding box center [352, 232] width 27 height 12
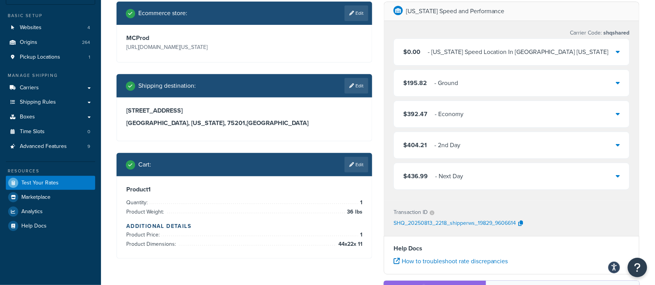
scroll to position [52, 0]
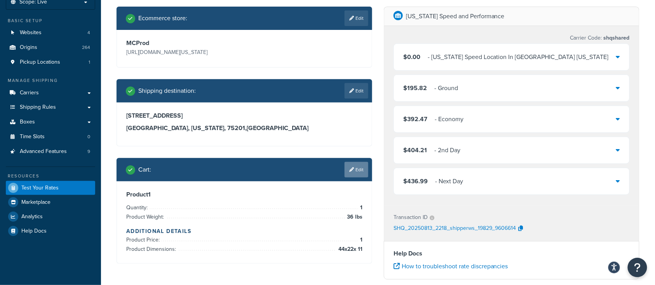
click at [350, 169] on icon at bounding box center [351, 169] width 5 height 5
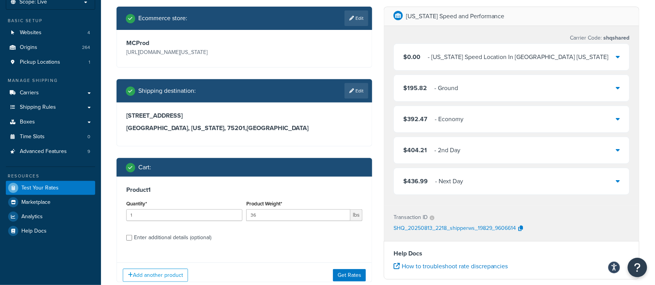
scroll to position [155, 0]
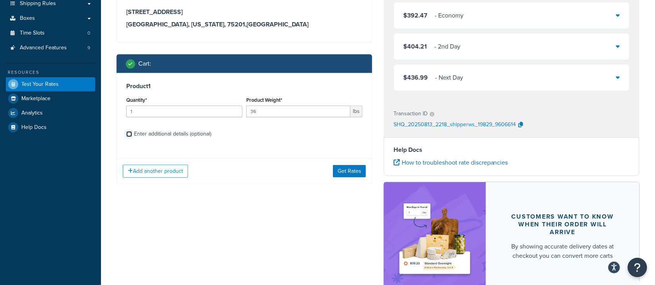
click at [129, 136] on input "Enter additional details (optional)" at bounding box center [129, 134] width 6 height 6
checkbox input "true"
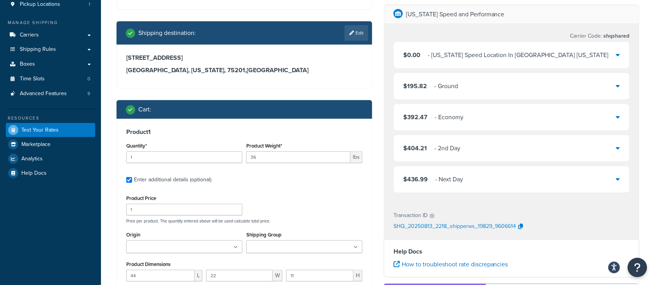
scroll to position [0, 0]
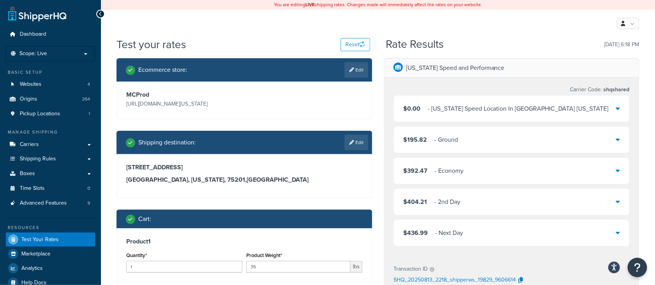
click at [525, 36] on div "My Profile Billing Global Settings Contact Us Logout" at bounding box center [378, 23] width 554 height 27
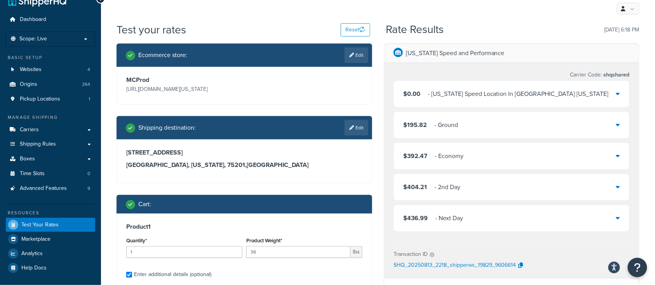
scroll to position [15, 0]
